Goal: Browse casually: Explore the website without a specific task or goal

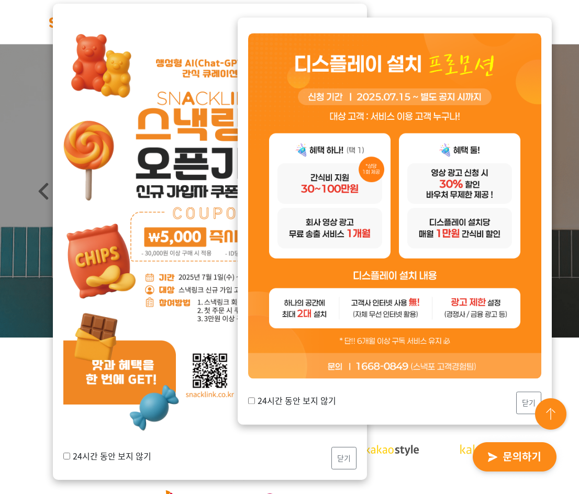
click at [200, 156] on img at bounding box center [209, 226] width 293 height 415
click at [524, 398] on button "닫기" at bounding box center [528, 403] width 25 height 23
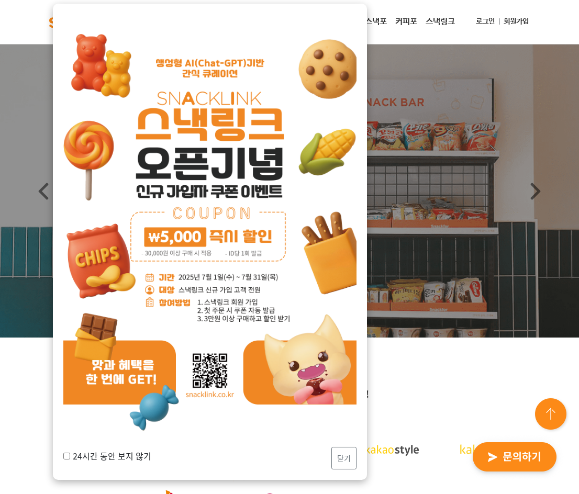
click at [292, 366] on img at bounding box center [209, 226] width 293 height 415
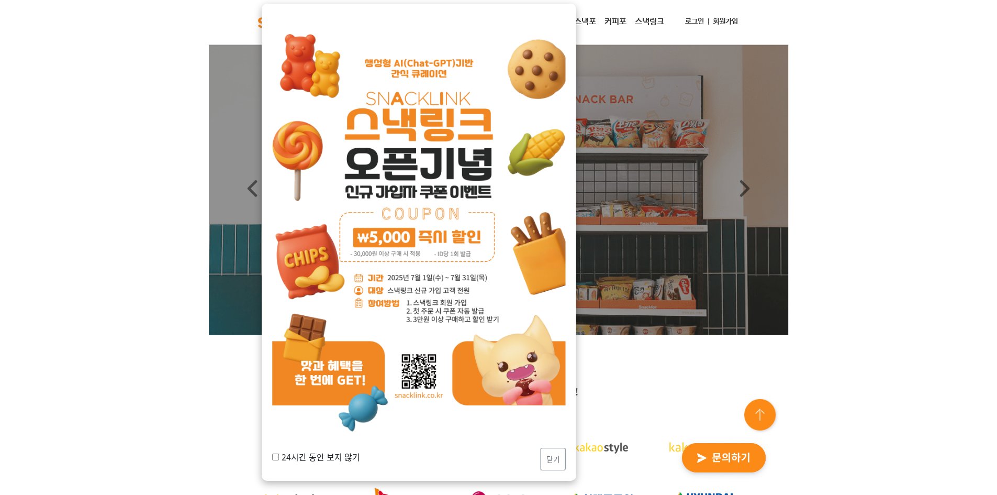
scroll to position [52, 0]
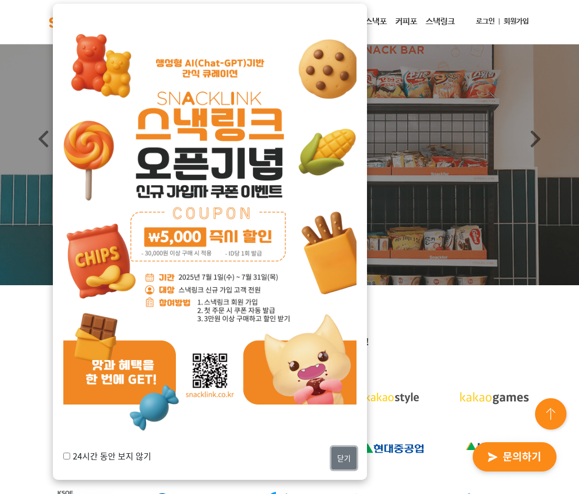
click at [339, 454] on button "닫기" at bounding box center [343, 458] width 25 height 23
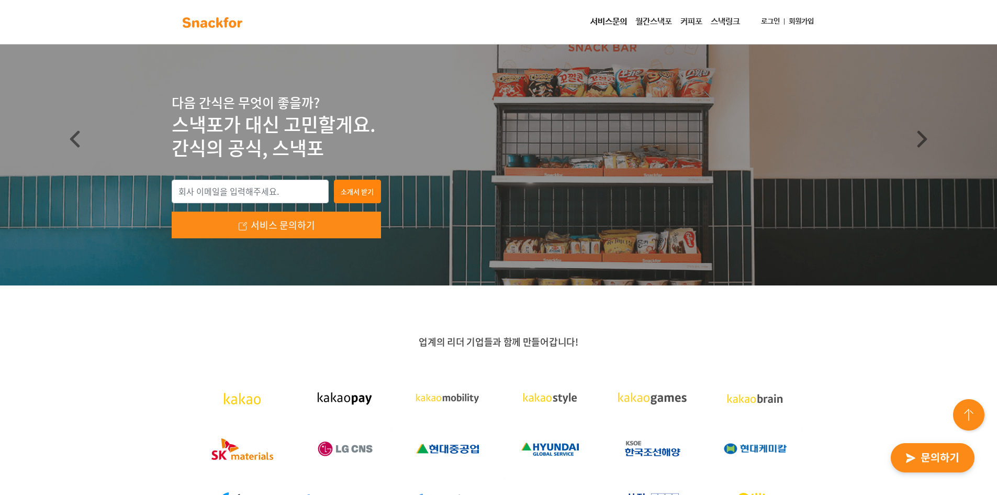
click at [578, 343] on div "업계의 리더 기업들과 함께 만들어갑니다!" at bounding box center [498, 467] width 997 height 364
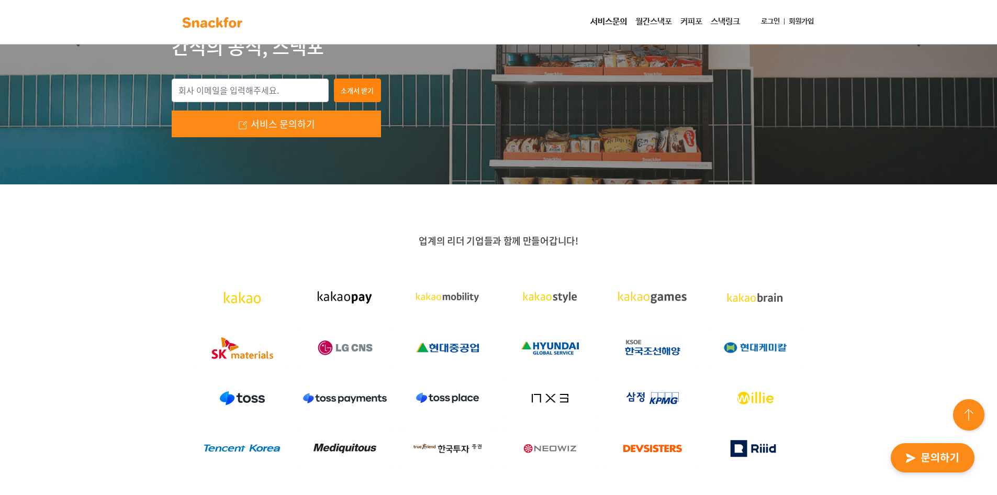
scroll to position [157, 0]
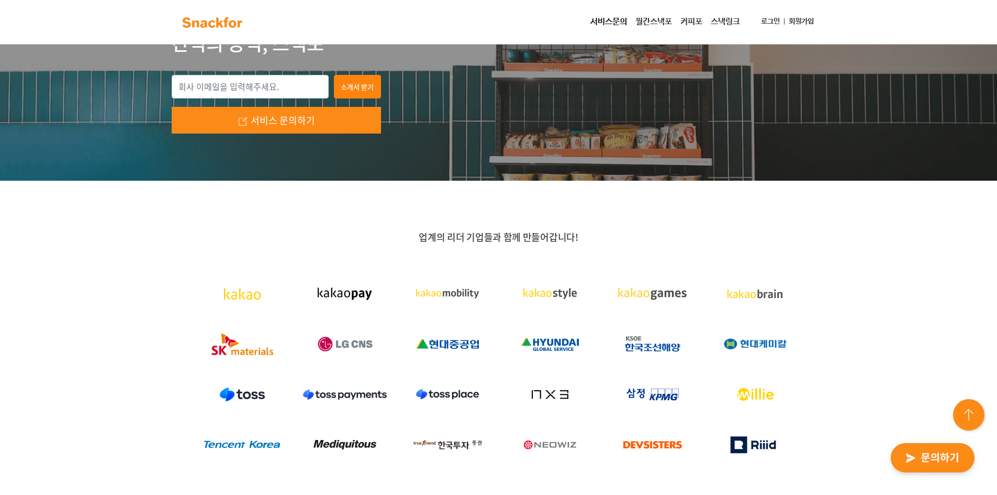
click at [578, 299] on div "업계의 리더 기업들과 함께 만들어갑니다!" at bounding box center [498, 363] width 997 height 364
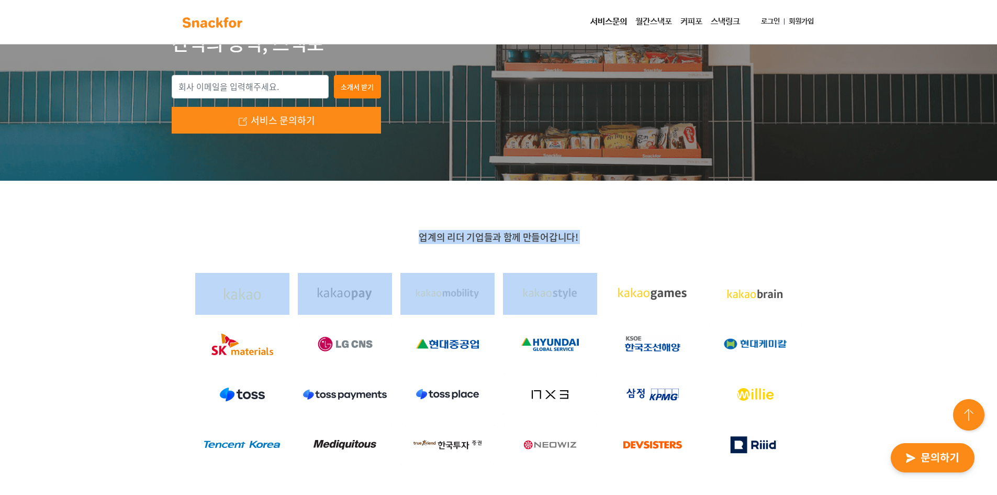
drag, startPoint x: 416, startPoint y: 222, endPoint x: 619, endPoint y: 245, distance: 203.8
click at [578, 245] on div "업계의 리더 기업들과 함께 만들어갑니다!" at bounding box center [498, 363] width 997 height 364
click at [578, 245] on div "업계의 리더 기업들과 함께 만들어갑니다!" at bounding box center [499, 350] width 654 height 239
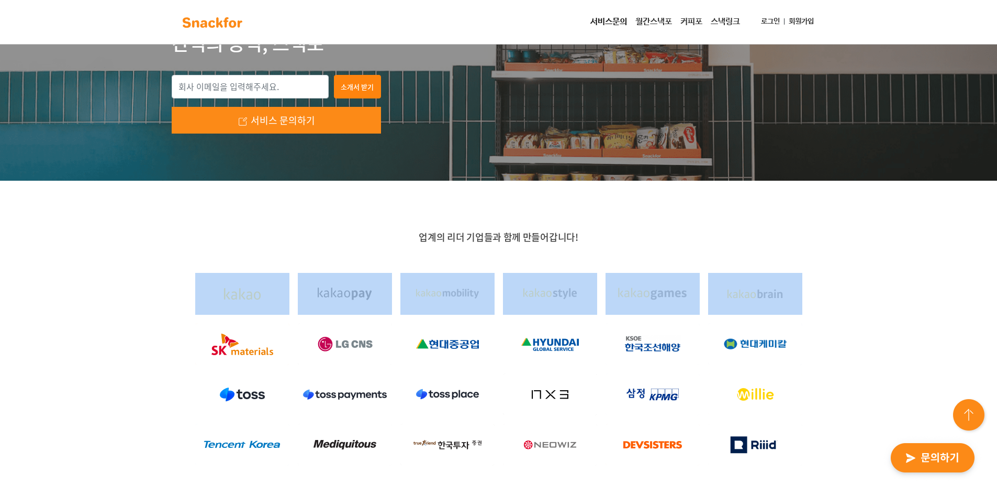
drag, startPoint x: 816, startPoint y: 300, endPoint x: 857, endPoint y: 328, distance: 49.1
click at [578, 325] on div "업계의 리더 기업들과 함께 만들어갑니다!" at bounding box center [498, 363] width 997 height 364
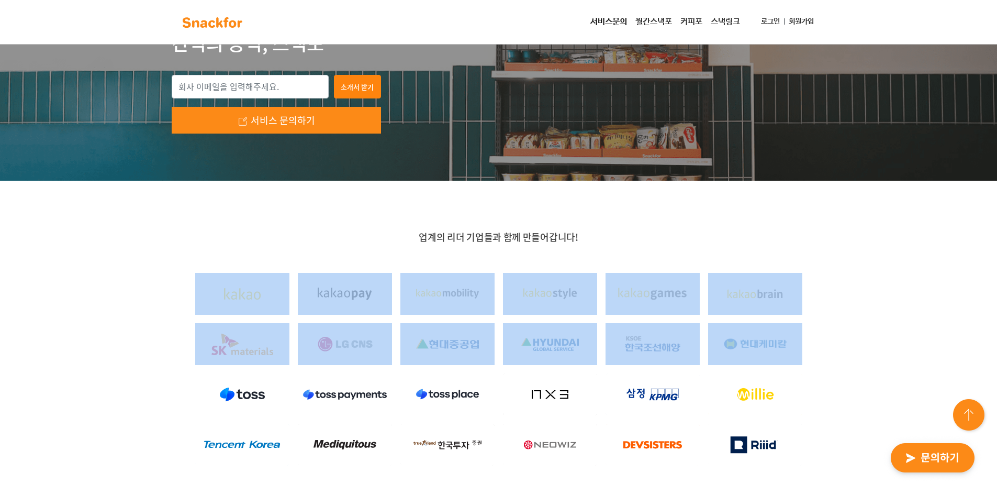
click at [578, 329] on div "업계의 리더 기업들과 함께 만들어갑니다!" at bounding box center [498, 363] width 997 height 364
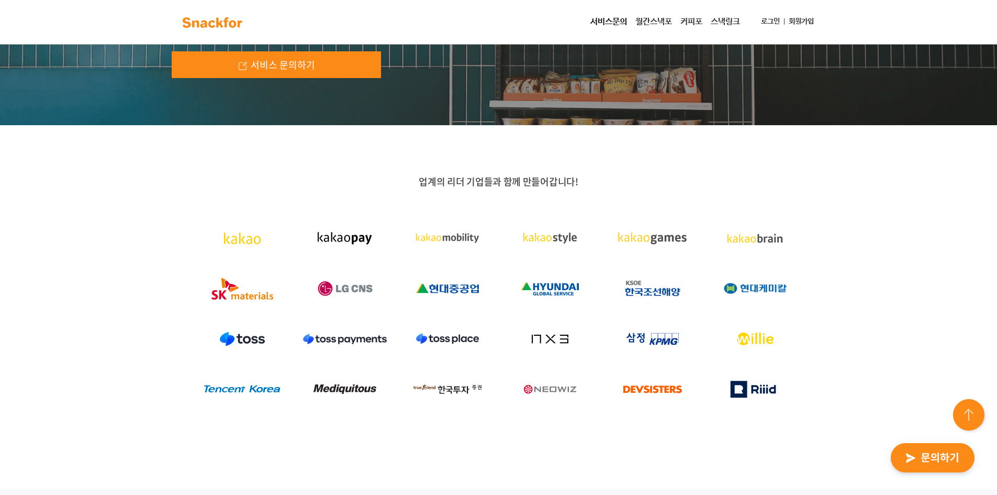
scroll to position [314, 0]
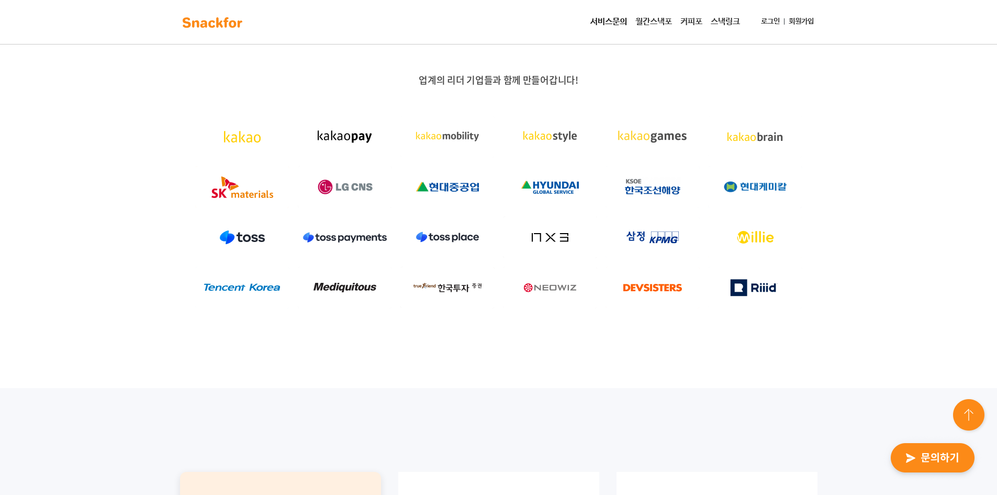
click at [578, 313] on div "업계의 리더 기업들과 함께 만들어갑니다!" at bounding box center [498, 206] width 997 height 364
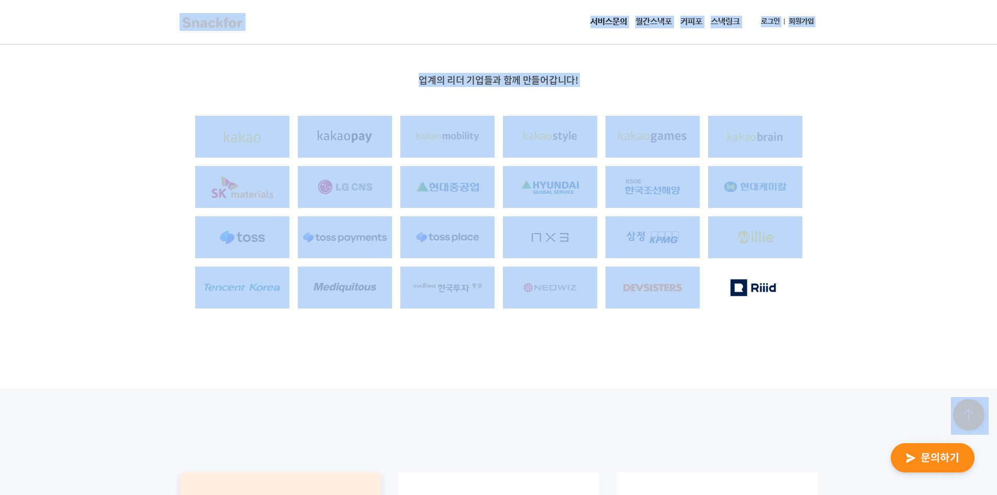
drag, startPoint x: 471, startPoint y: 177, endPoint x: 240, endPoint y: 27, distance: 275.9
click at [339, 183] on img at bounding box center [345, 187] width 94 height 42
click at [480, 337] on div "업계의 리더 기업들과 함께 만들어갑니다!" at bounding box center [498, 206] width 997 height 364
drag, startPoint x: 873, startPoint y: 258, endPoint x: 874, endPoint y: 220, distance: 37.2
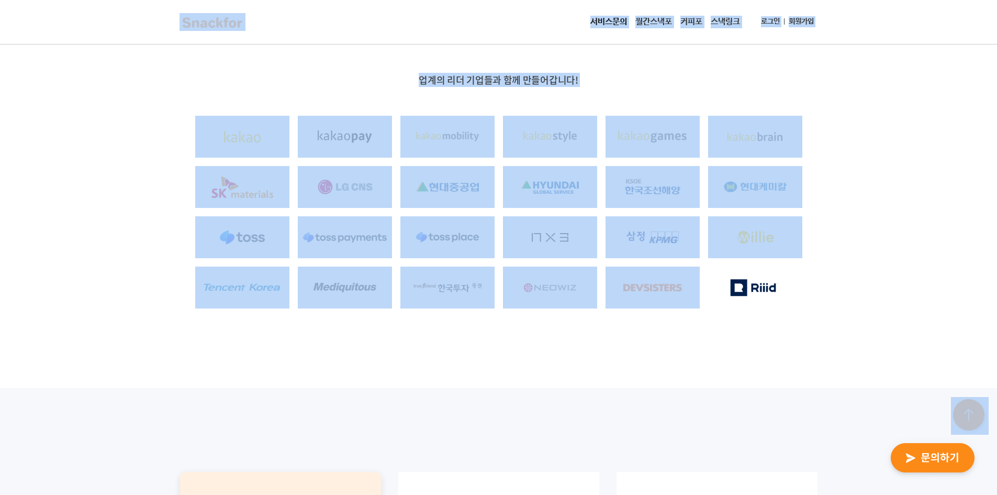
click at [578, 257] on div "업계의 리더 기업들과 함께 만들어갑니다!" at bounding box center [498, 206] width 997 height 364
drag, startPoint x: 872, startPoint y: 82, endPoint x: 656, endPoint y: 76, distance: 216.3
click at [578, 82] on div "업계의 리더 기업들과 함께 만들어갑니다!" at bounding box center [498, 206] width 997 height 364
click at [578, 76] on p "업계의 리더 기업들과 함께 만들어갑니다!" at bounding box center [499, 80] width 654 height 13
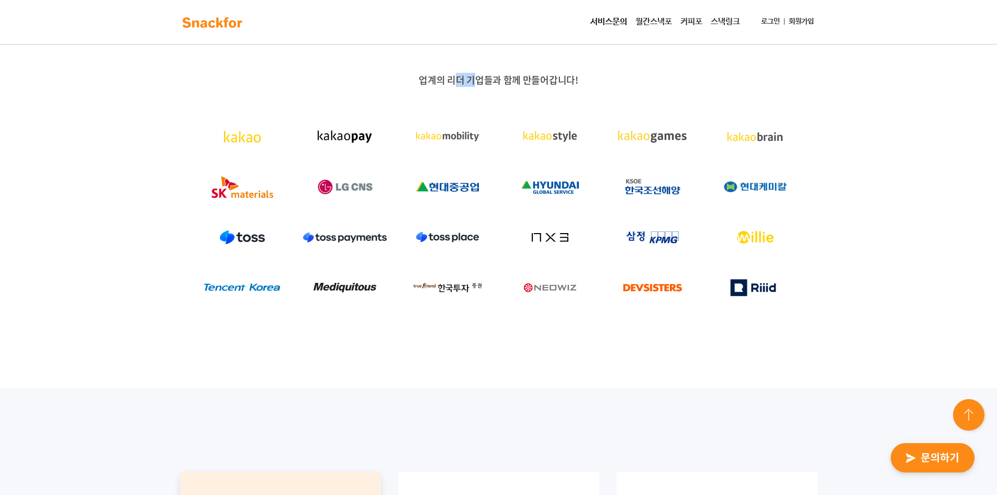
drag, startPoint x: 457, startPoint y: 74, endPoint x: 487, endPoint y: 72, distance: 29.9
click at [482, 73] on span "업계의 리더 기업들과 함께 만들어갑니다!" at bounding box center [498, 80] width 159 height 14
click at [487, 72] on div "업계의 리더 기업들과 함께 만들어갑니다!" at bounding box center [498, 206] width 997 height 364
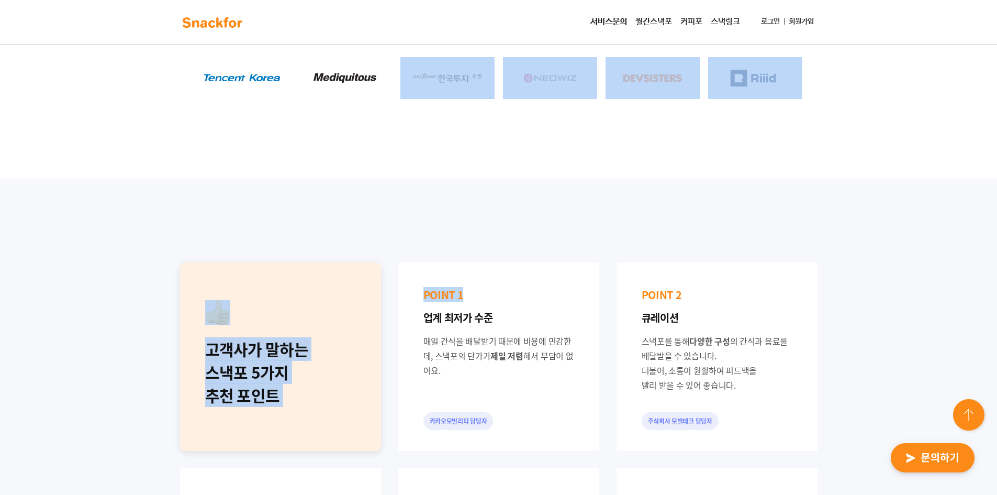
drag, startPoint x: 475, startPoint y: 162, endPoint x: 513, endPoint y: 237, distance: 83.3
click at [508, 205] on div "고객사가 말하는 스낵포 5가지 추천 포인트 POINT 1 업계 최저가 수준 매일 간식을 배달받기 때문에 비용에 민감한데, 스낵포의 단가가 제일…" at bounding box center [498, 459] width 997 height 561
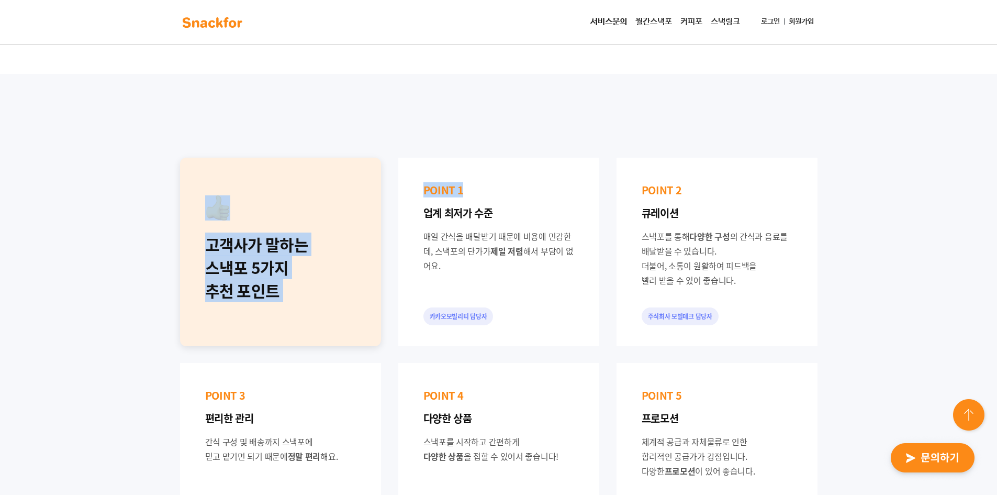
drag, startPoint x: 443, startPoint y: 220, endPoint x: 724, endPoint y: 284, distance: 288.4
click at [578, 284] on div "고객사가 말하는 스낵포 5가지 추천 포인트 POINT 1 업계 최저가 수준 매일 간식을 배달받기 때문에 비용에 민감한데, 스낵포의 단가가 제일…" at bounding box center [499, 354] width 654 height 410
click at [578, 284] on div "스낵포를 통해 다양한 구성 의 간식과 음료를 배달받을 수 있습니다. 더불어, 소통이 원활하여 피드백을 빨리 받을 수 있어 좋습니다." at bounding box center [717, 258] width 151 height 59
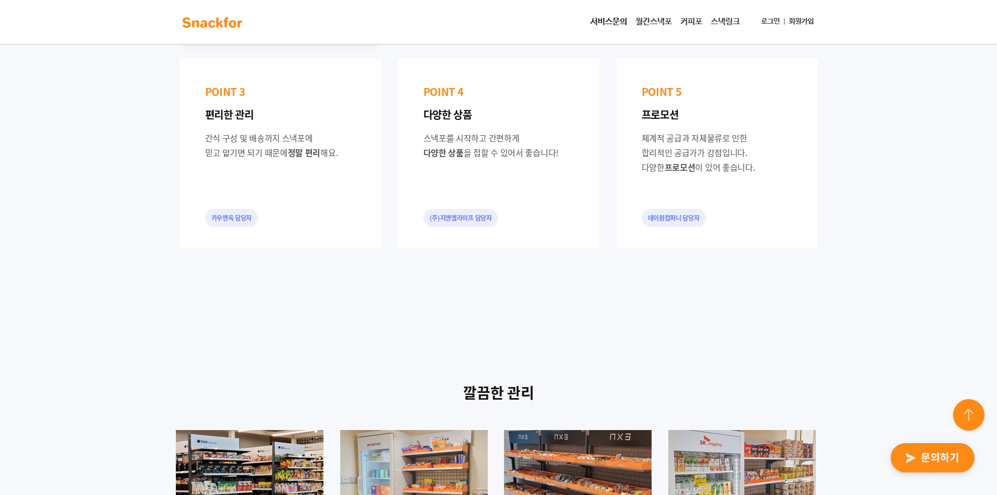
scroll to position [942, 0]
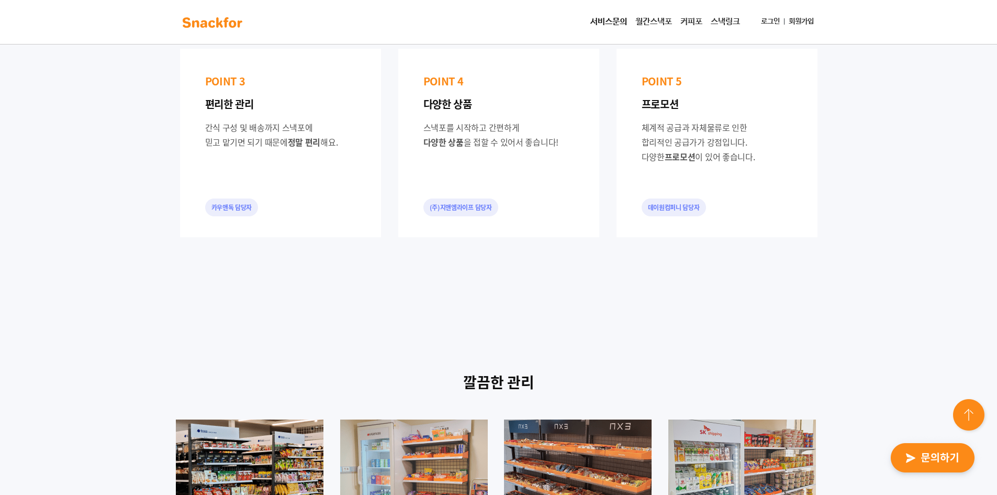
click at [578, 209] on div "고객사가 말하는 스낵포 5가지 추천 포인트 POINT 1 업계 최저가 수준 매일 간식을 배달받기 때문에 비용에 민감한데, 스낵포의 단가가 제일…" at bounding box center [498, 40] width 997 height 561
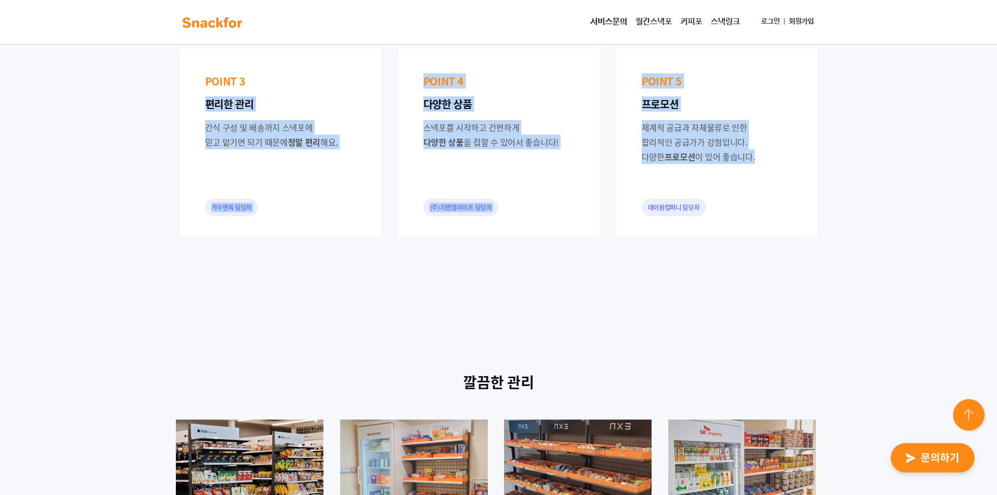
drag, startPoint x: 607, startPoint y: 188, endPoint x: 319, endPoint y: 83, distance: 306.0
click at [319, 83] on div "고객사가 말하는 스낵포 5가지 추천 포인트 POINT 1 업계 최저가 수준 매일 간식을 배달받기 때문에 비용에 민감한데, 스낵포의 단가가 제일…" at bounding box center [499, 40] width 654 height 410
click at [319, 83] on p "POINT 3" at bounding box center [280, 81] width 151 height 15
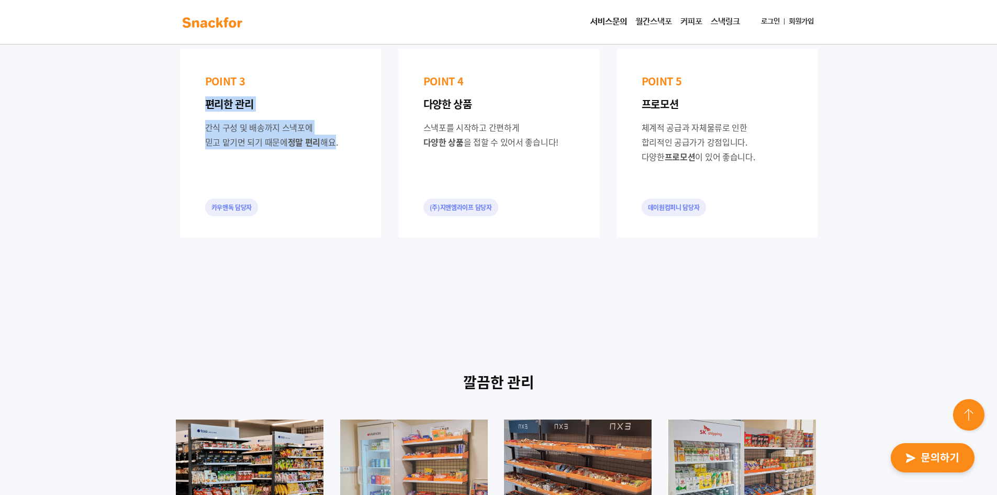
drag, startPoint x: 270, startPoint y: 88, endPoint x: 351, endPoint y: 231, distance: 164.1
click at [348, 225] on div "POINT 3 편리한 관리 간식 구성 및 배송까지 스낵포에 믿고 맡기면 되기 때문에 정말 편리 해요. [DEMOGRAPHIC_DATA]" at bounding box center [280, 143] width 201 height 188
click at [351, 231] on div "POINT 3 편리한 관리 간식 구성 및 배송까지 스낵포에 믿고 맡기면 되기 때문에 정말 편리 해요. [DEMOGRAPHIC_DATA]" at bounding box center [280, 143] width 201 height 188
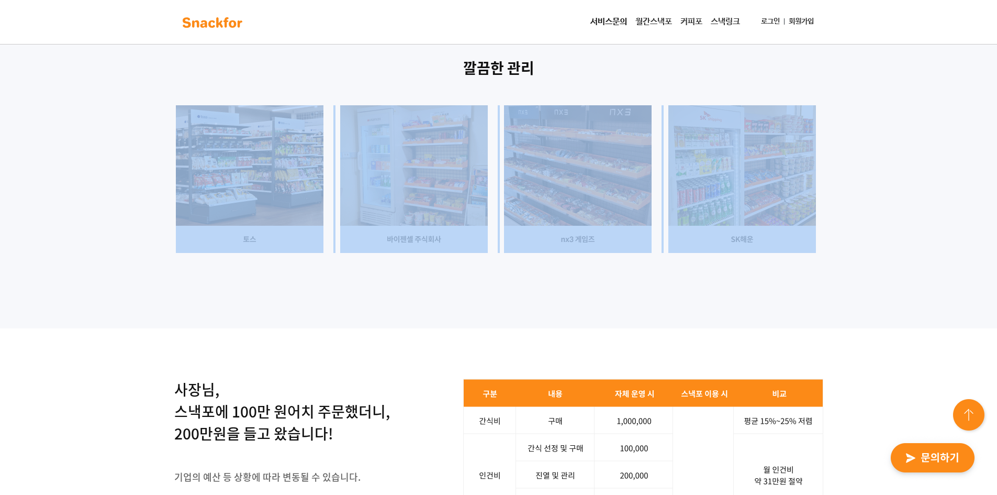
drag, startPoint x: 240, startPoint y: 171, endPoint x: 741, endPoint y: 389, distance: 546.5
click at [578, 328] on div "깔끔한 관리" at bounding box center [498, 167] width 997 height 321
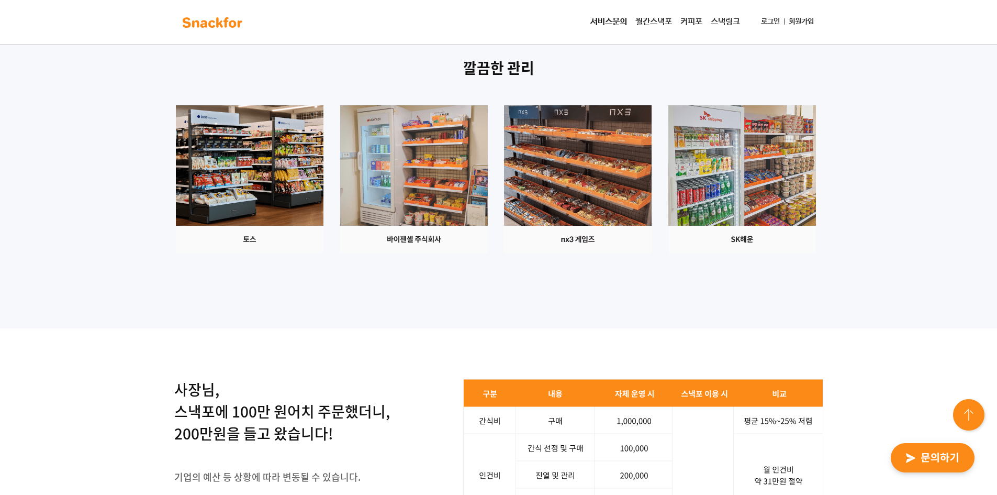
click at [578, 253] on div at bounding box center [499, 179] width 654 height 148
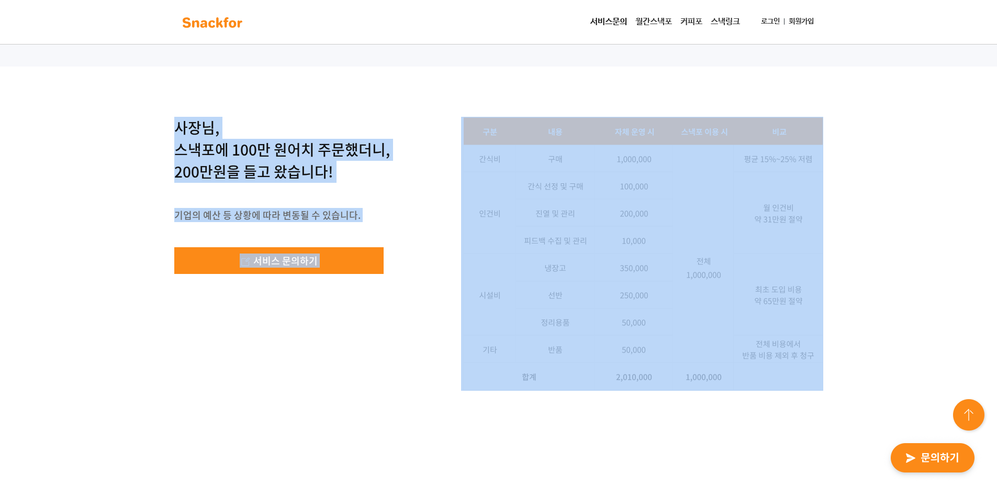
drag, startPoint x: 829, startPoint y: 207, endPoint x: 907, endPoint y: 407, distance: 214.0
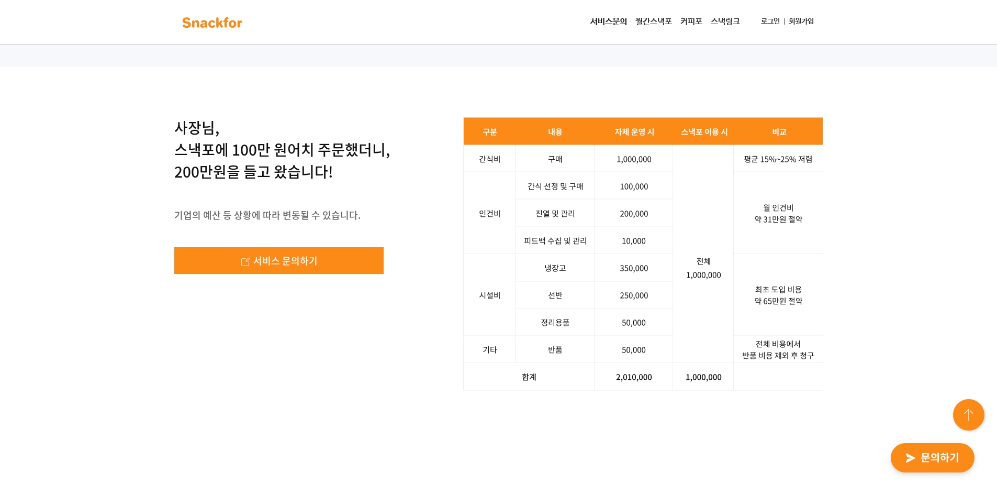
click at [578, 407] on div "사장님, 스낵포에 100만 원어치 주문했더니, 200만원을 들고 왔습니다! 기업의 예산 등 상황에 따라 변동될 수 있습니다. 서비스 문의하기 …" at bounding box center [498, 253] width 997 height 374
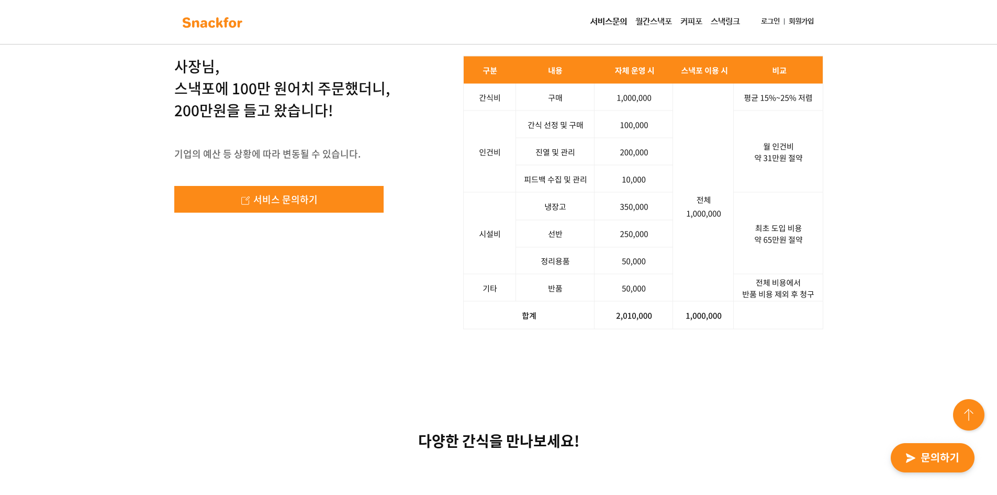
scroll to position [1675, 0]
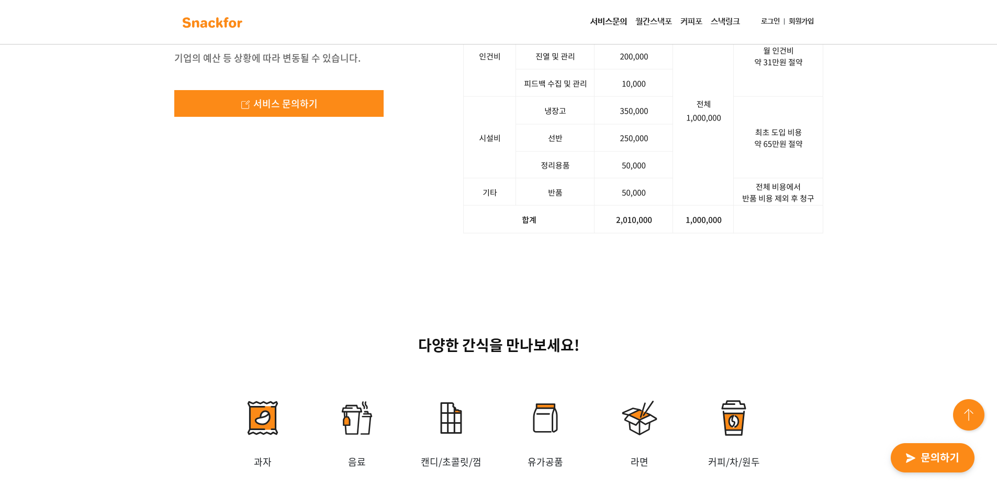
drag, startPoint x: 652, startPoint y: 410, endPoint x: 358, endPoint y: 229, distance: 345.8
click at [578, 284] on div "사장님, 스낵포에 100만 원어치 주문했더니, 200만원을 들고 왔습니다! 기업의 예산 등 상황에 따라 변동될 수 있습니다. 서비스 문의하기 …" at bounding box center [498, 96] width 997 height 374
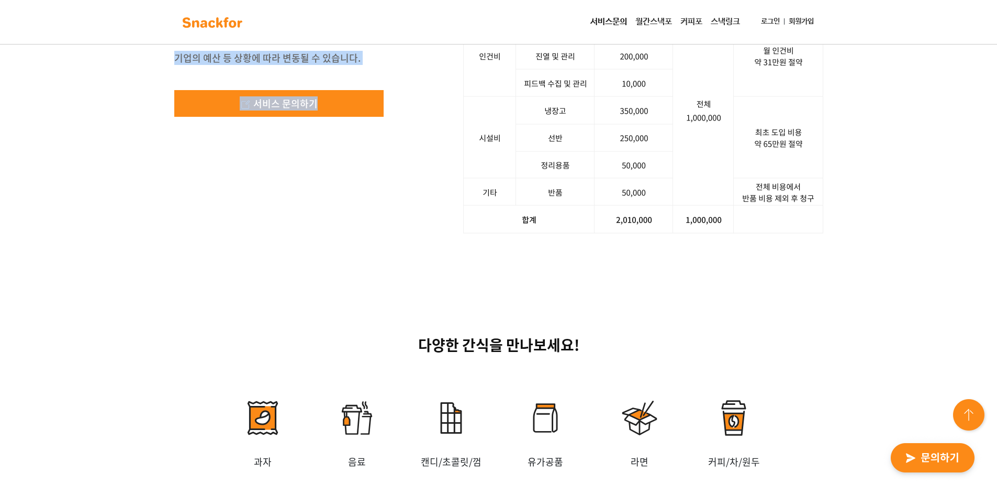
drag, startPoint x: 250, startPoint y: 179, endPoint x: 141, endPoint y: 137, distance: 117.3
click at [142, 140] on div "사장님, 스낵포에 100만 원어치 주문했더니, 200만원을 들고 왔습니다! 기업의 예산 등 상황에 따라 변동될 수 있습니다. 서비스 문의하기 …" at bounding box center [498, 96] width 997 height 374
click at [141, 136] on div "사장님, 스낵포에 100만 원어치 주문했더니, 200만원을 들고 왔습니다! 기업의 예산 등 상황에 따라 변동될 수 있습니다. 서비스 문의하기 …" at bounding box center [498, 96] width 997 height 374
drag, startPoint x: 154, startPoint y: 115, endPoint x: 374, endPoint y: 236, distance: 251.2
click at [374, 236] on div "사장님, 스낵포에 100만 원어치 주문했더니, 200만원을 들고 왔습니다! 기업의 예산 등 상황에 따라 변동될 수 있습니다. 서비스 문의하기 …" at bounding box center [498, 96] width 997 height 374
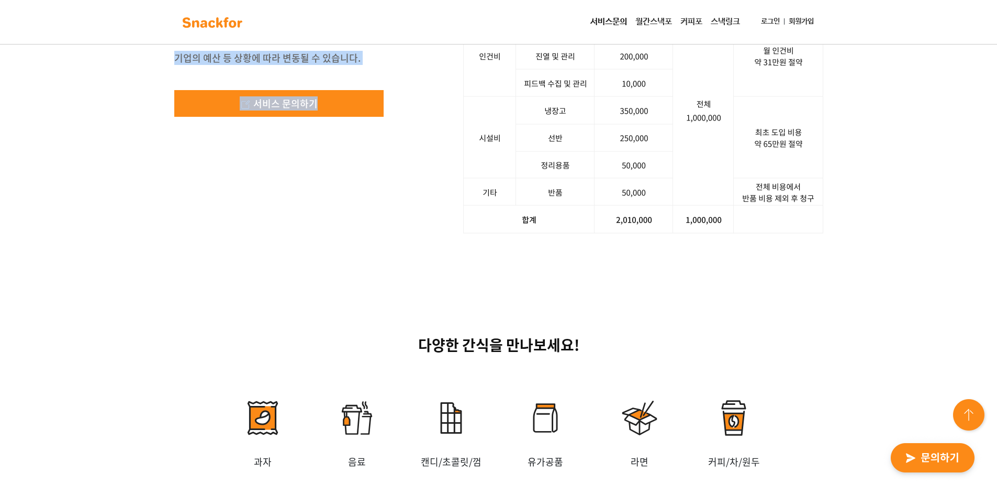
click at [374, 142] on div "사장님, 스낵포에 100만 원어치 주문했더니, 200만원을 들고 왔습니다! 기업의 예산 등 상황에 따라 변동될 수 있습니다. 서비스 문의하기" at bounding box center [282, 51] width 216 height 182
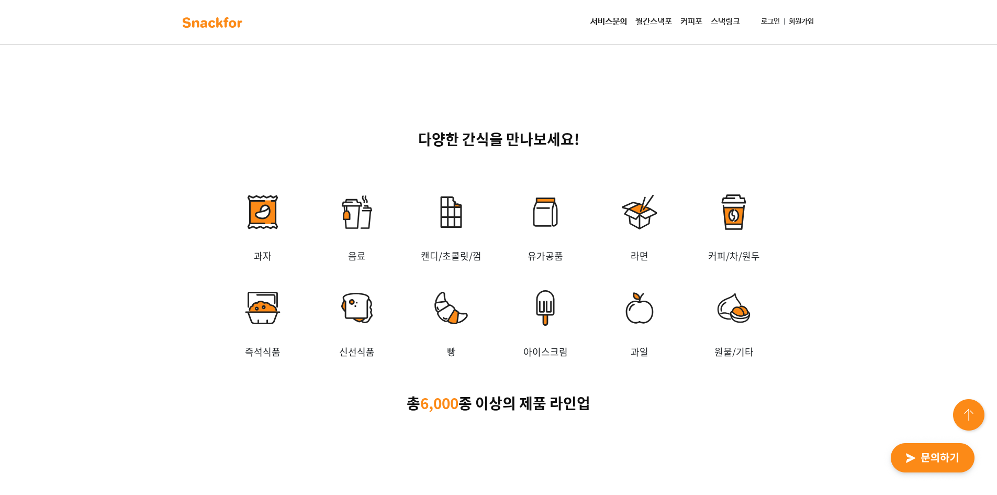
scroll to position [2094, 0]
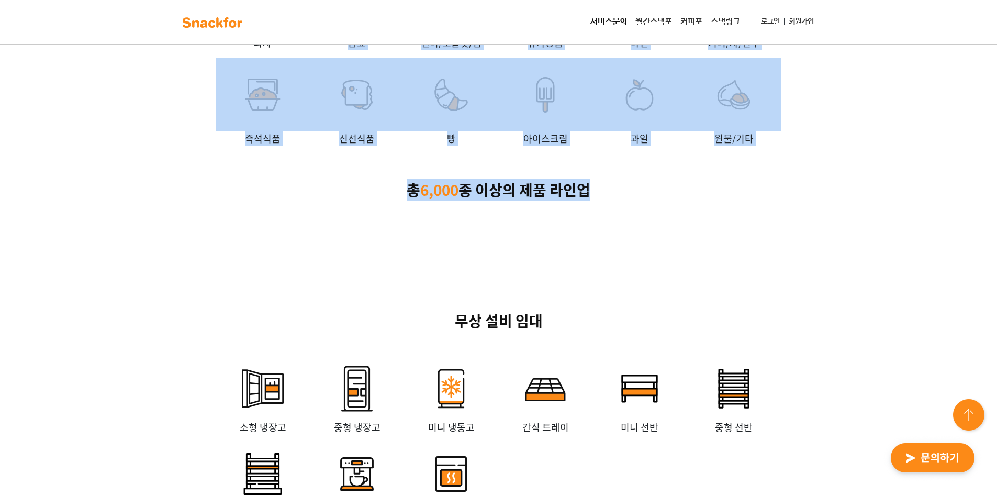
drag, startPoint x: 351, startPoint y: 127, endPoint x: 614, endPoint y: 311, distance: 320.5
click at [578, 201] on div "다양한 간식을 만나보세요! 과자 음료 캔디/초콜릿/껌 유가공품 [GEOGRAPHIC_DATA] 커피/차/원두 즉석식품 신선식품 빵 [GEOGR…" at bounding box center [499, 58] width 654 height 286
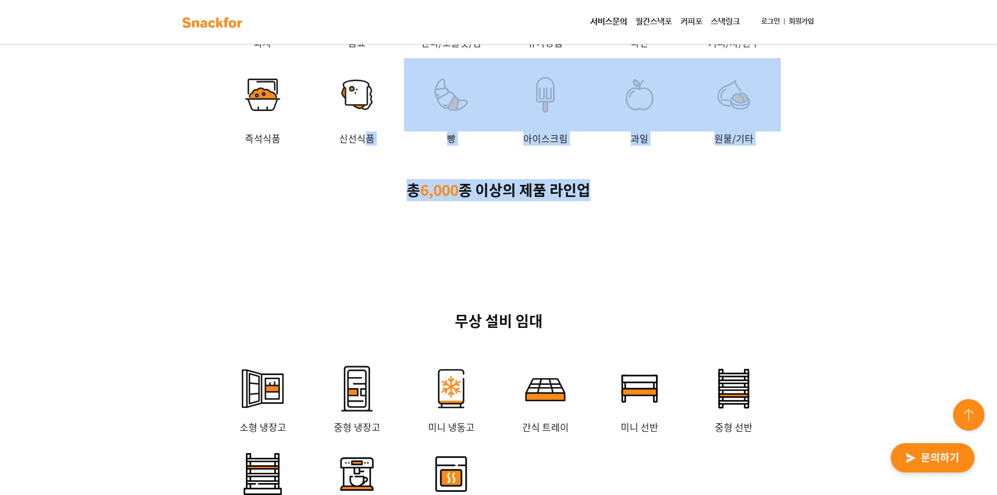
drag, startPoint x: 621, startPoint y: 351, endPoint x: 364, endPoint y: 298, distance: 262.3
click at [364, 260] on div "다양한 간식을 만나보세요! 과자 음료 캔디/초콜릿/껌 유가공품 [GEOGRAPHIC_DATA] 커피/차/원두 즉석식품 신선식품 빵 [GEOGR…" at bounding box center [498, 62] width 997 height 395
click at [370, 201] on div "다양한 간식을 만나보세요! 과자 음료 캔디/초콜릿/껌 유가공품 [GEOGRAPHIC_DATA] 커피/차/원두 즉석식품 신선식품 빵 [GEOGR…" at bounding box center [499, 58] width 654 height 286
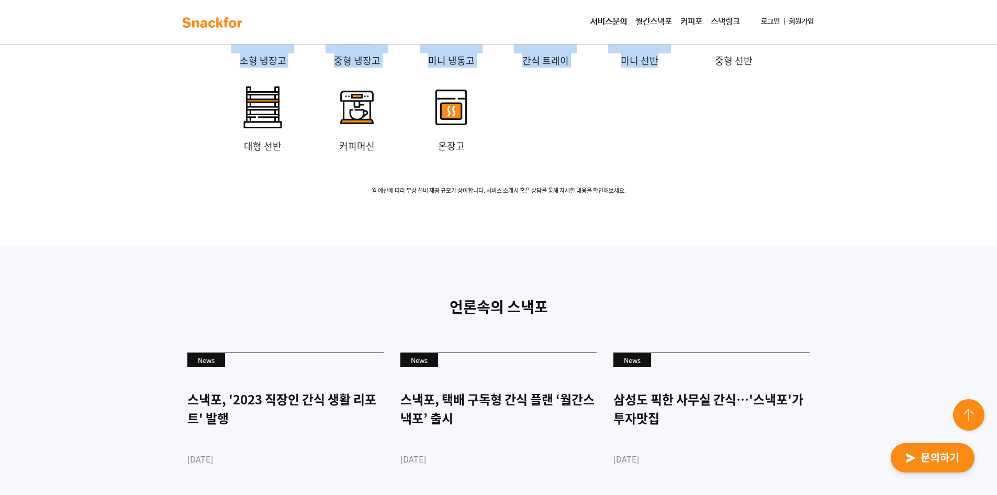
drag, startPoint x: 298, startPoint y: 77, endPoint x: 672, endPoint y: 317, distance: 444.5
click at [578, 246] on div "무상 설비 임대 소형 냉장고 중형 냉장고 미니 냉동고 간식 트레이 미니 선반 중형 선반 대형 선반 커피머신 온장고 월 [GEOGRAPHIC_D…" at bounding box center [498, 69] width 997 height 352
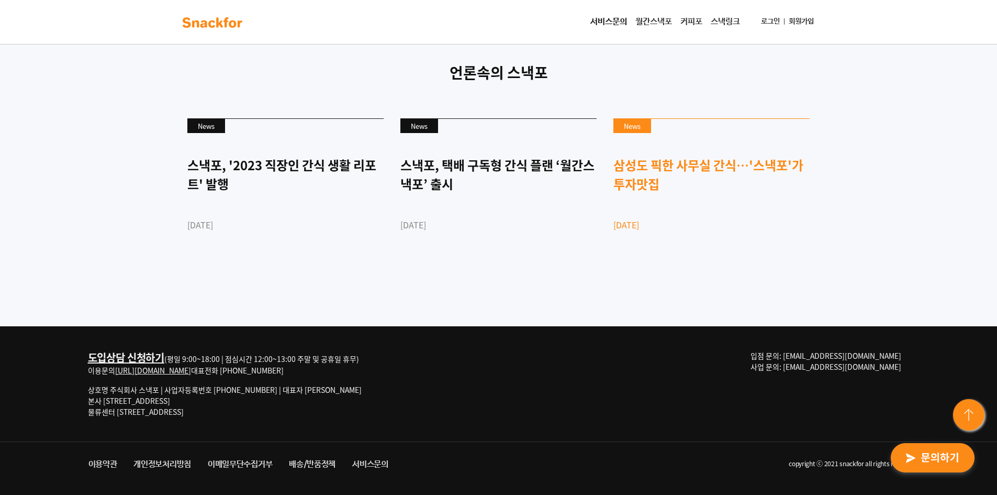
click at [578, 322] on div "언론속의 스낵포 News 스낵포, '2023 직장인 간식 생활 리포트' 발행 [DATE] News 스낵포, 택배 구독형 간식 플랜 ‘월간스낵포…" at bounding box center [498, 169] width 997 height 315
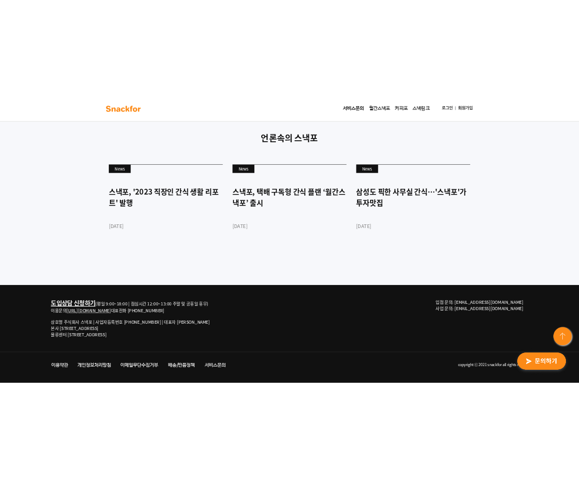
scroll to position [2513, 0]
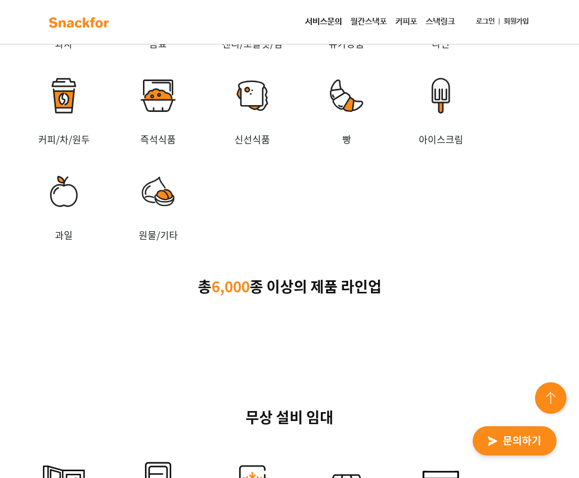
click at [279, 251] on div "과자 음료 캔디/초콜릿/껌 유가공품 [GEOGRAPHIC_DATA] 커피/차/원두 즉석식품 신선식품 빵 [GEOGRAPHIC_DATA] 과일 …" at bounding box center [289, 106] width 545 height 287
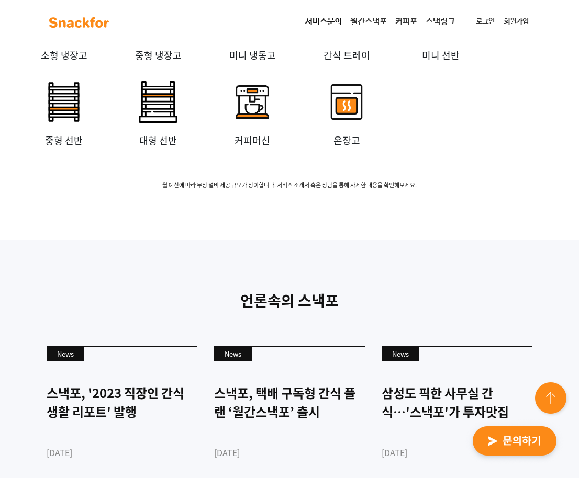
scroll to position [2984, 0]
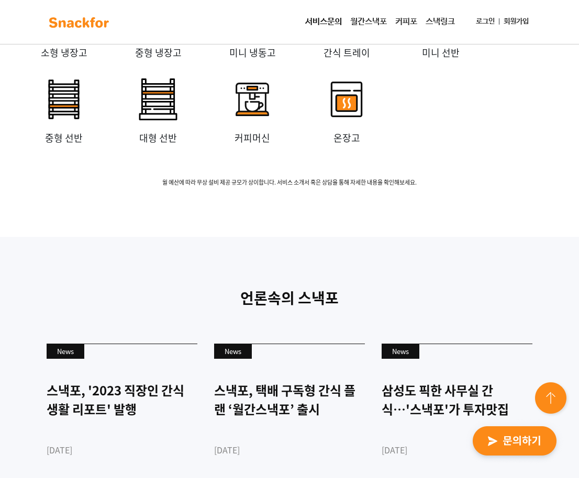
click at [281, 373] on div "언론속의 스낵포 News 스낵포, '2023 직장인 간식 생활 리포트' 발행 [DATE] News 스낵포, 택배 구독형 간식 플랜 ‘월간스낵포…" at bounding box center [289, 394] width 579 height 315
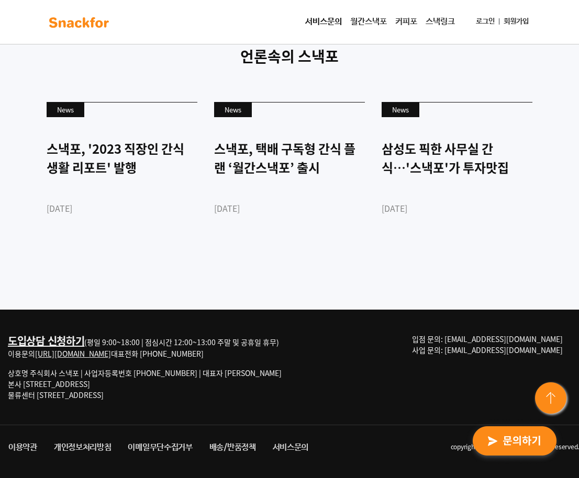
scroll to position [3356, 0]
click at [283, 294] on div "언론속의 스낵포 News 스낵포, '2023 직장인 간식 생활 리포트' 발행 [DATE] News 스낵포, 택배 구독형 간식 플랜 ‘월간스낵포…" at bounding box center [289, 152] width 579 height 315
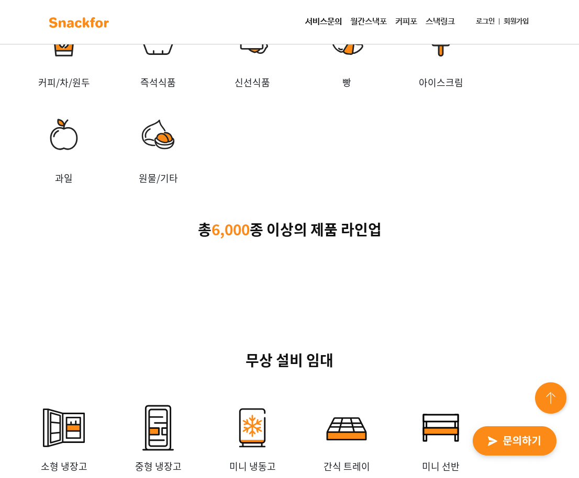
scroll to position [2518, 0]
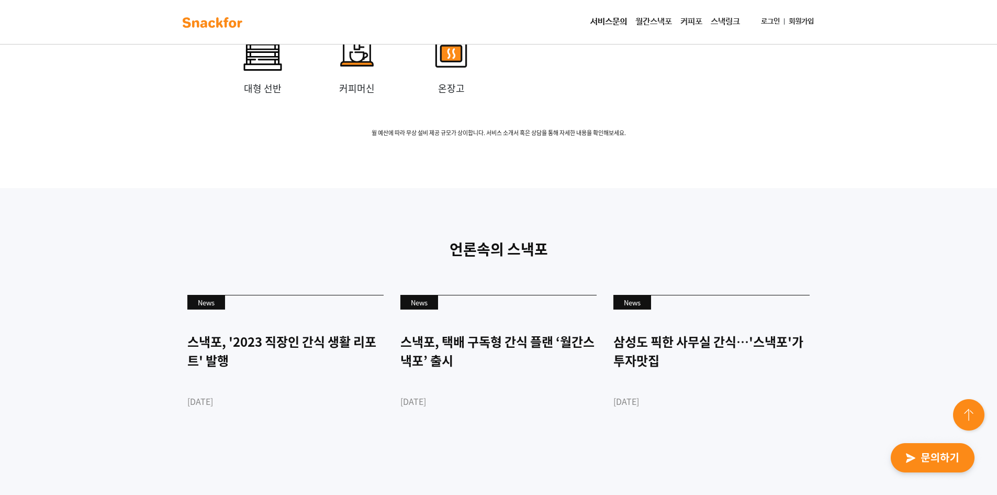
click at [578, 22] on link "스낵링크" at bounding box center [726, 22] width 38 height 21
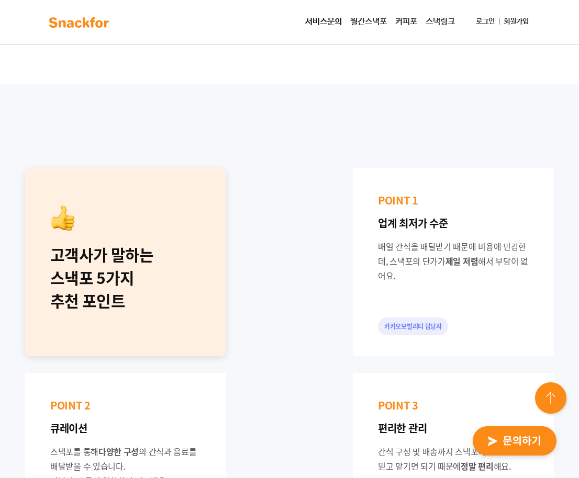
scroll to position [0, 0]
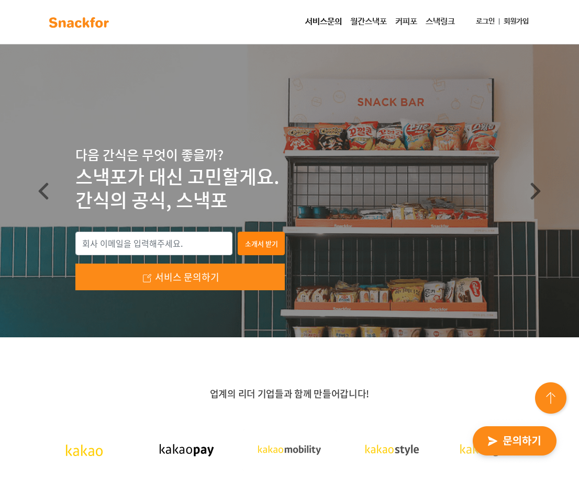
drag, startPoint x: 402, startPoint y: 62, endPoint x: 397, endPoint y: 52, distance: 10.5
drag, startPoint x: 199, startPoint y: 202, endPoint x: 136, endPoint y: 163, distance: 74.5
click at [136, 165] on p "스낵포가 대신 고민할게요. 간식의 공식, 스낵포" at bounding box center [289, 189] width 428 height 48
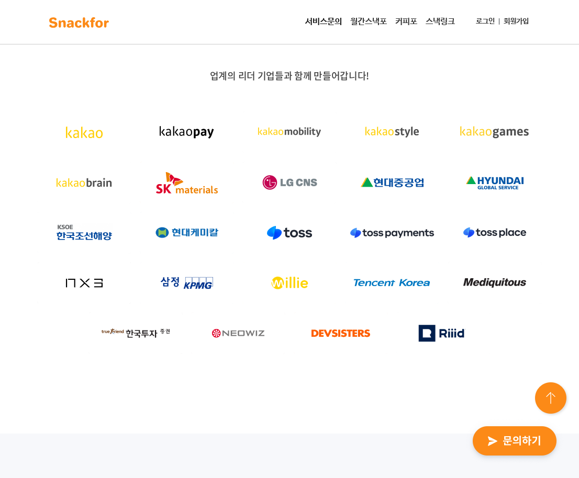
scroll to position [366, 0]
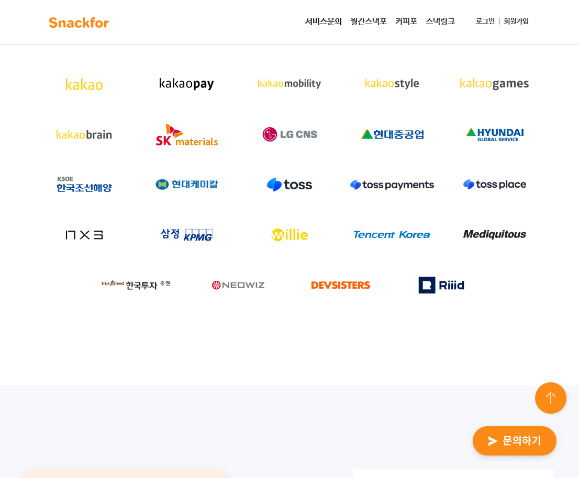
click at [286, 354] on div "업계의 리더 기업들과 함께 만들어갑니다!" at bounding box center [289, 178] width 579 height 415
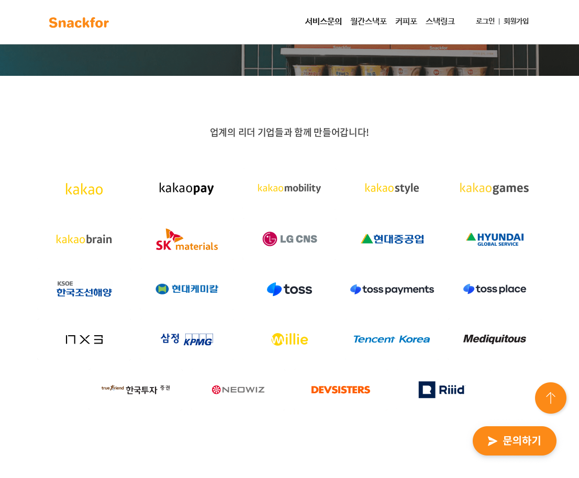
click at [203, 340] on img at bounding box center [187, 340] width 94 height 42
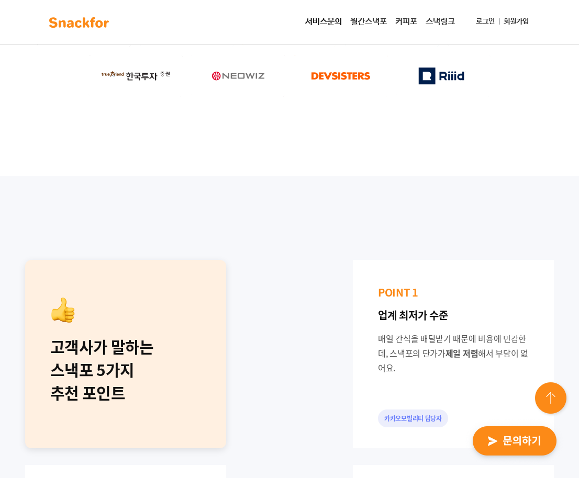
click at [221, 352] on div "고객사가 말하는 스낵포 5가지 추천 포인트" at bounding box center [125, 354] width 201 height 188
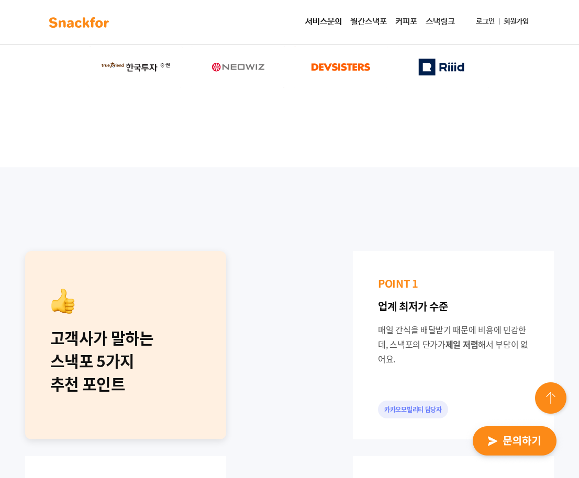
scroll to position [681, 0]
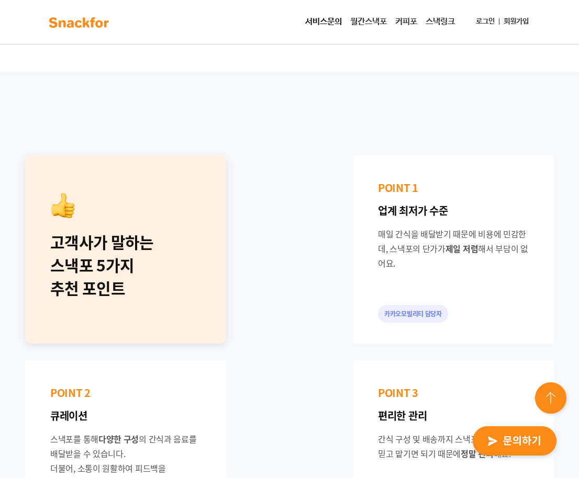
click at [299, 291] on div "고객사가 말하는 스낵포 5가지 추천 포인트 POINT 1 업계 최저가 수준 매일 간식을 배달받기 때문에 비용에 민감한데, 스낵포의 단가가 제일…" at bounding box center [289, 455] width 545 height 616
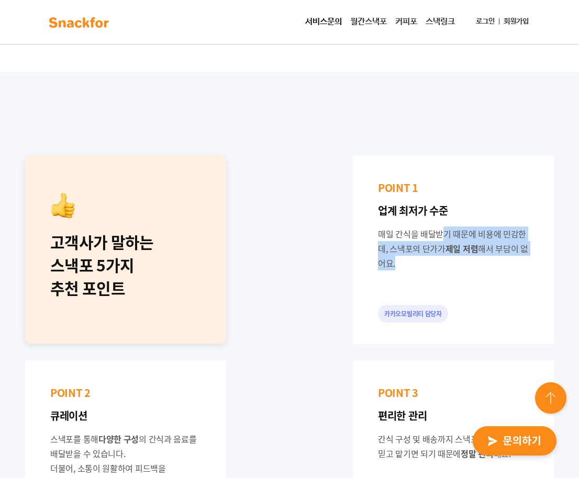
drag, startPoint x: 405, startPoint y: 240, endPoint x: 432, endPoint y: 266, distance: 37.4
click at [432, 265] on div "매일 간식을 배달받기 때문에 비용에 민감한데, 스낵포의 단가가 제일 저렴 해서 부담이 없어요." at bounding box center [453, 249] width 151 height 44
click at [434, 268] on div "매일 간식을 배달받기 때문에 비용에 민감한데, 스낵포의 단가가 제일 저렴 해서 부담이 없어요." at bounding box center [453, 249] width 151 height 44
drag, startPoint x: 440, startPoint y: 286, endPoint x: 375, endPoint y: 209, distance: 100.7
click at [381, 216] on div "POINT 1 업계 최저가 수준 매일 간식을 배달받기 때문에 비용에 민감한데, 스낵포의 단가가 제일 저렴 해서 부담이 없어요. 카카오모빌리티 …" at bounding box center [453, 249] width 201 height 188
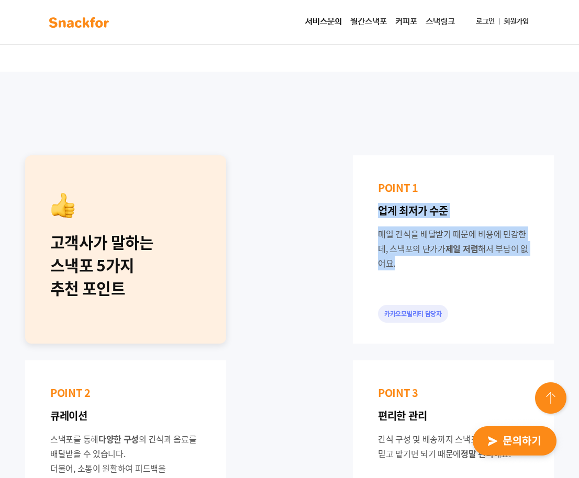
click at [370, 203] on div "POINT 1 업계 최저가 수준 매일 간식을 배달받기 때문에 비용에 민감한데, 스낵포의 단가가 제일 저렴 해서 부담이 없어요. 카카오모빌리티 …" at bounding box center [453, 249] width 201 height 188
drag, startPoint x: 370, startPoint y: 187, endPoint x: 406, endPoint y: 282, distance: 101.4
click at [404, 278] on div "POINT 1 업계 최저가 수준 매일 간식을 배달받기 때문에 비용에 민감한데, 스낵포의 단가가 제일 저렴 해서 부담이 없어요. 카카오모빌리티 …" at bounding box center [453, 249] width 201 height 188
drag, startPoint x: 408, startPoint y: 321, endPoint x: 413, endPoint y: 337, distance: 16.8
click at [413, 337] on div "POINT 1 업계 최저가 수준 매일 간식을 배달받기 때문에 비용에 민감한데, 스낵포의 단가가 제일 저렴 해서 부담이 없어요. 카카오모빌리티 …" at bounding box center [453, 249] width 201 height 188
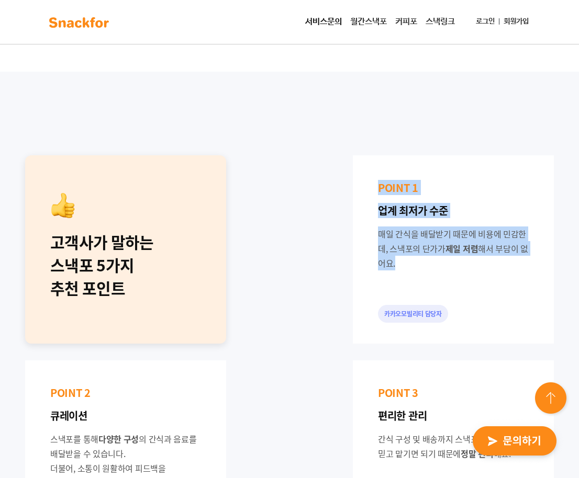
click at [413, 340] on div "POINT 1 업계 최저가 수준 매일 간식을 배달받기 때문에 비용에 민감한데, 스낵포의 단가가 제일 저렴 해서 부담이 없어요. 카카오모빌리티 …" at bounding box center [453, 249] width 201 height 188
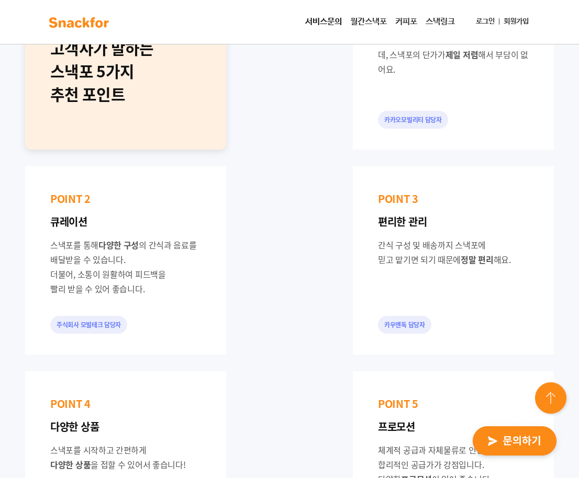
scroll to position [890, 0]
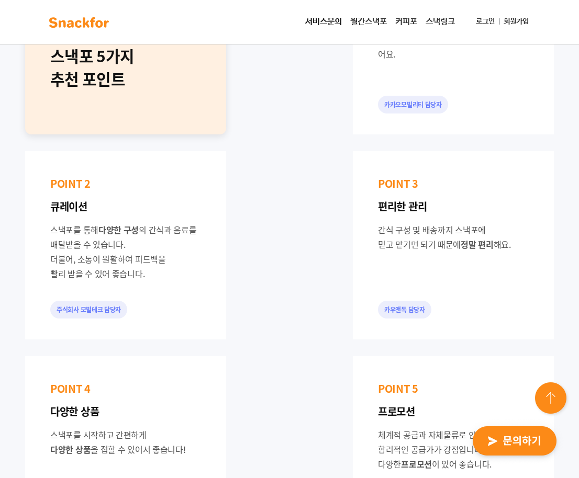
drag, startPoint x: 142, startPoint y: 116, endPoint x: 166, endPoint y: 278, distance: 164.1
click at [166, 275] on div "고객사가 말하는 스낵포 5가지 추천 포인트 POINT 1 업계 최저가 수준 매일 간식을 배달받기 때문에 비용에 민감한데, 스낵포의 단가가 제일…" at bounding box center [289, 246] width 545 height 616
drag, startPoint x: 420, startPoint y: 195, endPoint x: 425, endPoint y: 202, distance: 8.4
click at [422, 200] on div "POINT 3 편리한 관리" at bounding box center [453, 195] width 151 height 38
drag, startPoint x: 462, startPoint y: 232, endPoint x: 489, endPoint y: 263, distance: 40.8
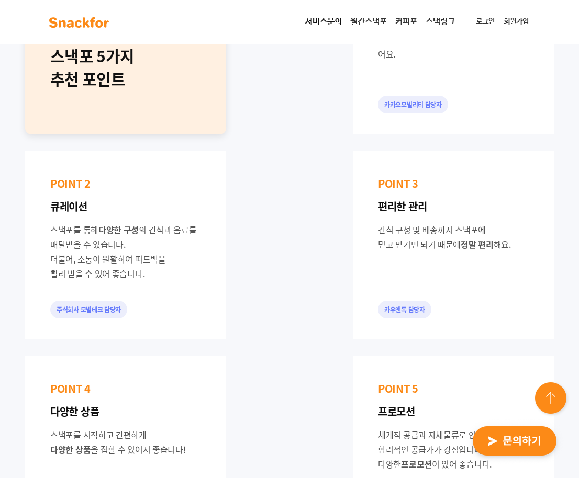
click at [488, 263] on div "POINT 3 편리한 관리 간식 구성 및 배송까지 스낵포에 믿고 맡기면 되기 때문에 정말 편리 해요. [DEMOGRAPHIC_DATA]" at bounding box center [453, 245] width 201 height 188
click at [489, 263] on div "POINT 3 편리한 관리 간식 구성 및 배송까지 스낵포에 믿고 맡기면 되기 때문에 정말 편리 해요. [DEMOGRAPHIC_DATA]" at bounding box center [453, 245] width 201 height 188
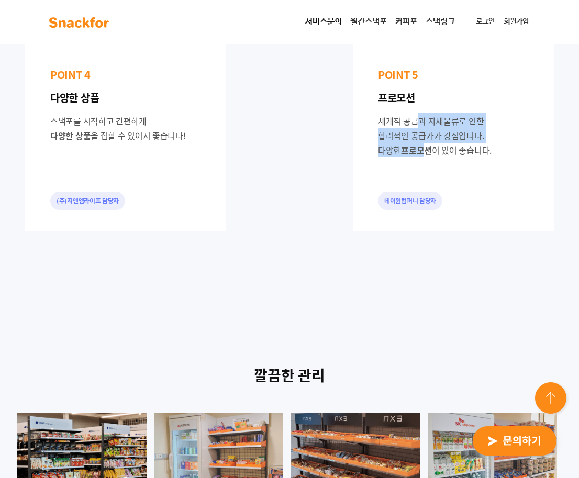
drag, startPoint x: 382, startPoint y: 112, endPoint x: 441, endPoint y: 263, distance: 162.9
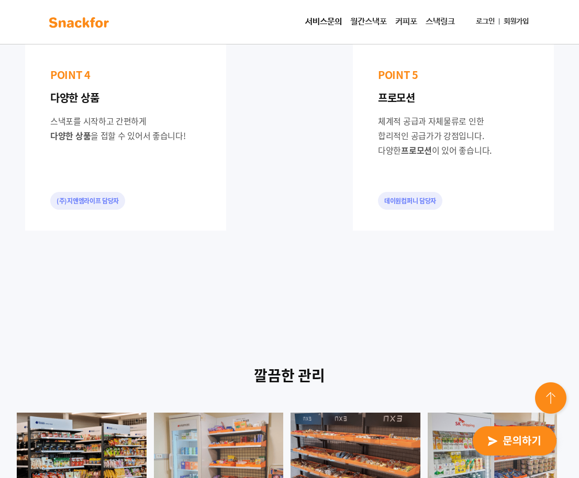
click at [410, 204] on div "데이원컴퍼니 담당자" at bounding box center [410, 201] width 64 height 18
drag, startPoint x: 339, startPoint y: 215, endPoint x: 342, endPoint y: 263, distance: 47.7
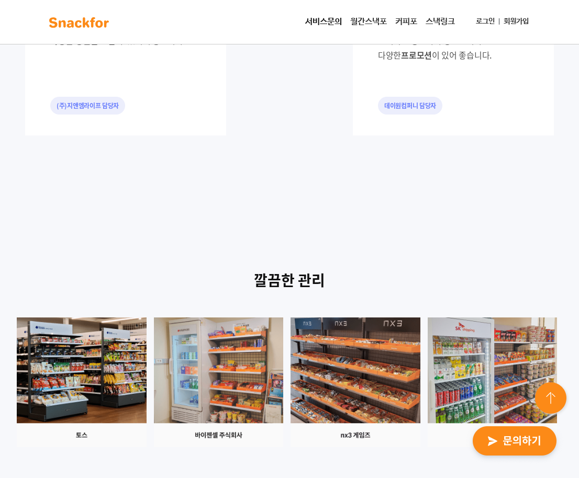
scroll to position [1518, 0]
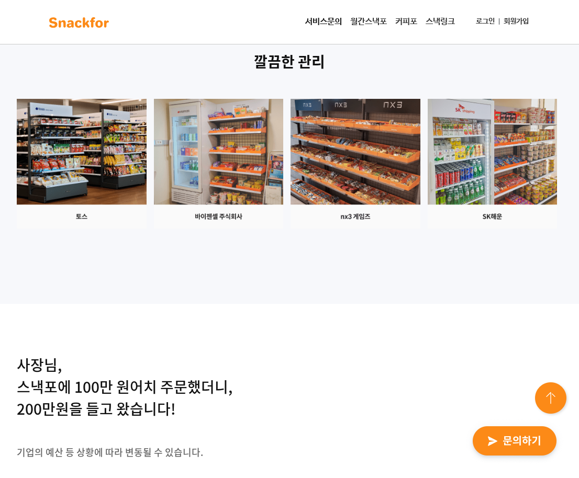
click at [324, 304] on div "깔끔한 관리" at bounding box center [289, 153] width 579 height 304
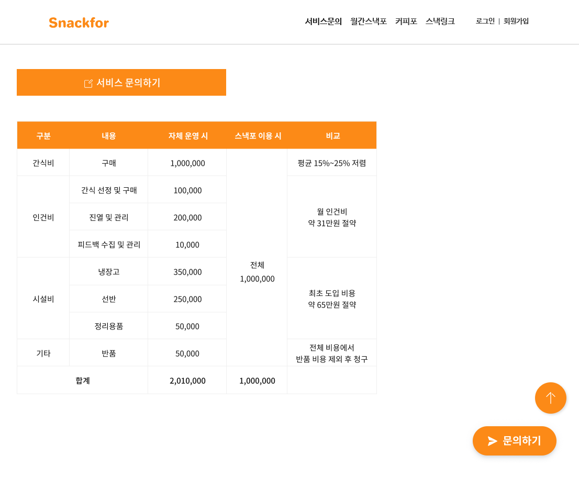
scroll to position [1937, 0]
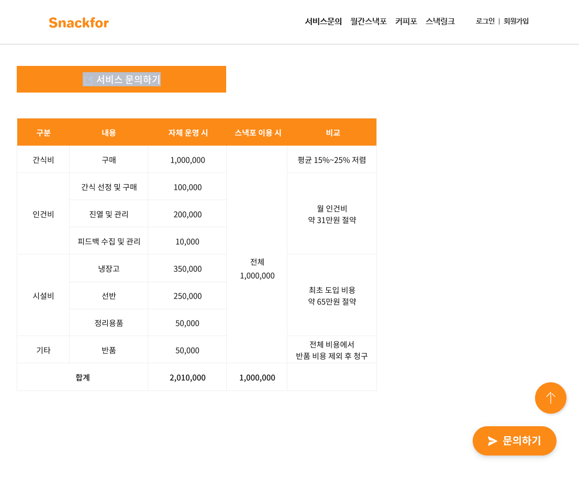
drag, startPoint x: 166, startPoint y: 121, endPoint x: 198, endPoint y: 229, distance: 112.8
click at [198, 118] on div "사장님, 스낵포에 100만 원어치 주문했더니, 200만원을 들고 왔습니다! 기업의 예산 등 상황에 따라 변동될 수 있습니다. 서비스 문의하기" at bounding box center [125, 27] width 216 height 182
click at [186, 41] on p "기업의 예산 등 상황에 따라 변동될 수 있습니다." at bounding box center [125, 34] width 216 height 14
drag, startPoint x: 203, startPoint y: 161, endPoint x: 52, endPoint y: 80, distance: 171.0
click at [52, 80] on div "사장님, 스낵포에 100만 원어치 주문했더니, 200만원을 들고 왔습니다! 기업의 예산 등 상황에 따라 변동될 수 있습니다. 서비스 문의하기" at bounding box center [125, 27] width 216 height 182
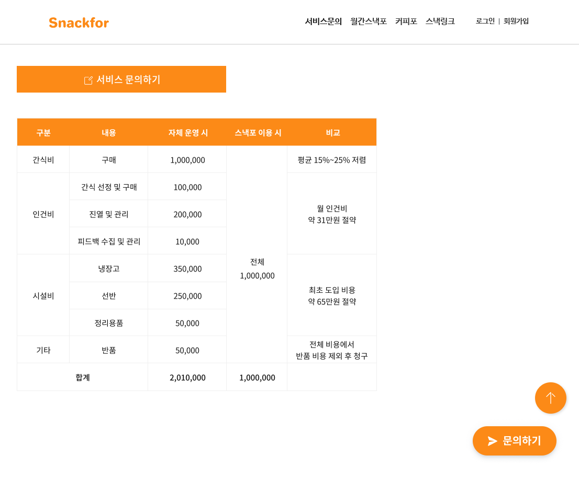
drag, startPoint x: 46, startPoint y: 87, endPoint x: 70, endPoint y: 127, distance: 46.5
drag, startPoint x: 71, startPoint y: 128, endPoint x: 90, endPoint y: 161, distance: 37.3
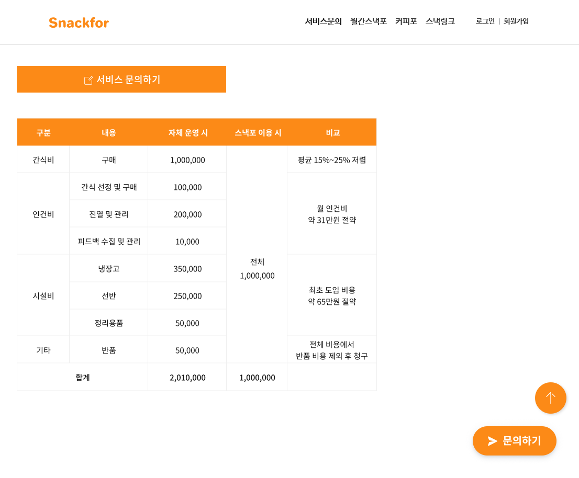
click at [90, 118] on div "사장님, 스낵포에 100만 원어치 주문했더니, 200만원을 들고 왔습니다! 기업의 예산 등 상황에 따라 변동될 수 있습니다. 서비스 문의하기" at bounding box center [125, 27] width 216 height 182
click at [90, 41] on p "기업의 예산 등 상황에 따라 변동될 수 있습니다." at bounding box center [125, 34] width 216 height 14
drag, startPoint x: 120, startPoint y: 176, endPoint x: 63, endPoint y: 133, distance: 71.4
click at [64, 118] on div "사장님, 스낵포에 100만 원어치 주문했더니, 200만원을 들고 왔습니다! 기업의 예산 등 상황에 따라 변동될 수 있습니다. 서비스 문의하기" at bounding box center [125, 27] width 216 height 182
click at [63, 118] on div "사장님, 스낵포에 100만 원어치 주문했더니, 200만원을 들고 왔습니다! 기업의 예산 등 상황에 따라 변동될 수 있습니다. 서비스 문의하기" at bounding box center [125, 27] width 216 height 182
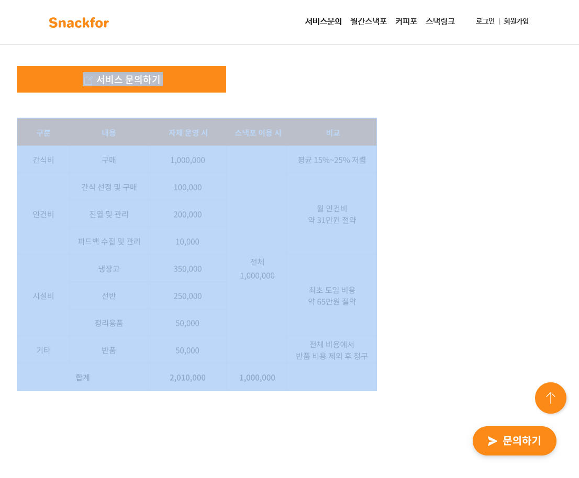
drag, startPoint x: 63, startPoint y: 133, endPoint x: 120, endPoint y: 302, distance: 178.0
click at [117, 289] on div "사장님, 스낵포에 100만 원어치 주문했더니, 200만원을 들고 왔습니다! 기업의 예산 등 상황에 따라 변동될 수 있습니다. 서비스 문의하기 …" at bounding box center [289, 164] width 545 height 456
click at [120, 302] on img at bounding box center [197, 255] width 360 height 274
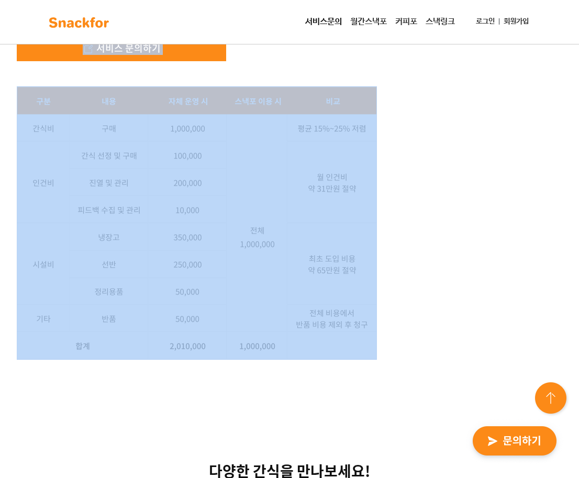
scroll to position [2094, 0]
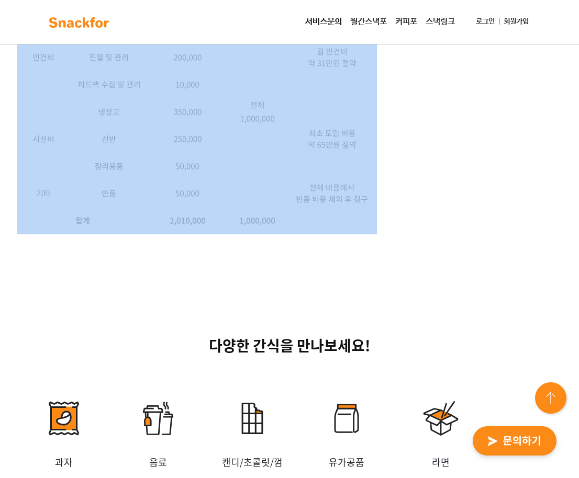
click at [121, 235] on img at bounding box center [197, 98] width 360 height 274
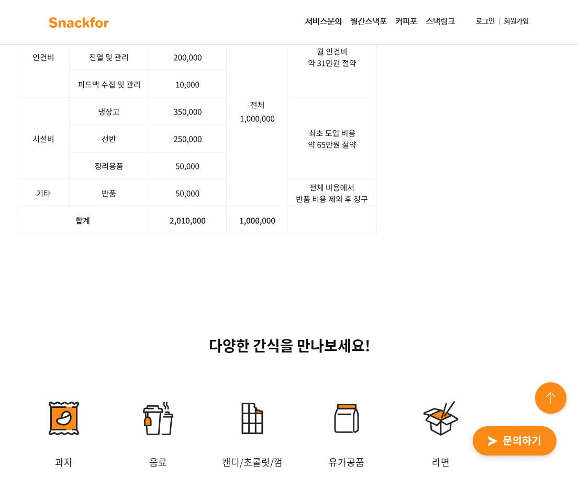
click at [418, 235] on div "사장님, 스낵포에 100만 원어치 주문했더니, 200만원을 들고 왔습니다! 기업의 예산 등 상황에 따라 변동될 수 있습니다. 서비스 문의하기 …" at bounding box center [289, 7] width 545 height 456
click at [445, 235] on div "사장님, 스낵포에 100만 원어치 주문했더니, 200만원을 들고 왔습니다! 기업의 예산 등 상황에 따라 변동될 수 있습니다. 서비스 문의하기 …" at bounding box center [289, 7] width 545 height 456
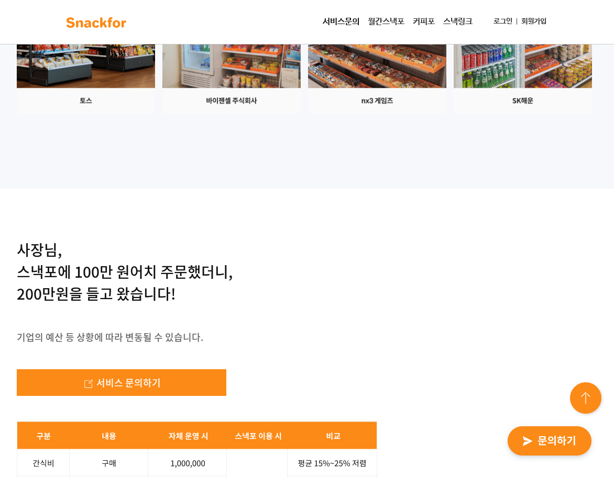
click at [396, 189] on div "깔끔한 관리" at bounding box center [307, 33] width 614 height 312
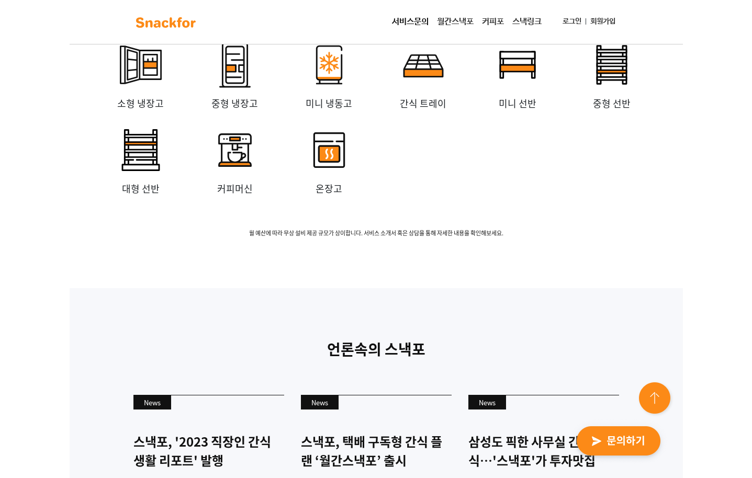
scroll to position [2427, 0]
